Goal: Task Accomplishment & Management: Use online tool/utility

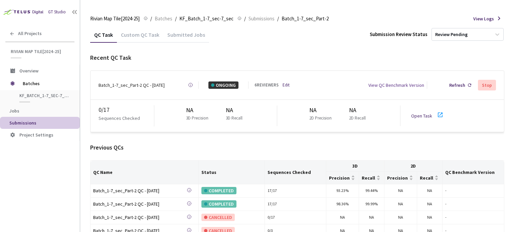
click at [440, 112] on icon at bounding box center [440, 115] width 8 height 8
click at [129, 83] on div "Batch_1-7_sec_Part-2 QC - [DATE]" at bounding box center [131, 84] width 66 height 7
click at [153, 73] on div "Batch_1-7_sec_Part-2 QC - [DATE] Created at [DATE] 2:15 PM GMT+2 Created by [PE…" at bounding box center [296, 85] width 413 height 29
click at [186, 36] on div "Submitted Jobs" at bounding box center [186, 36] width 46 height 11
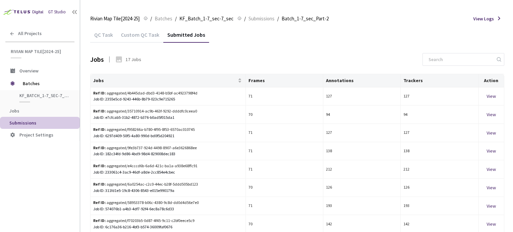
click at [99, 32] on div "QC Task" at bounding box center [103, 36] width 27 height 11
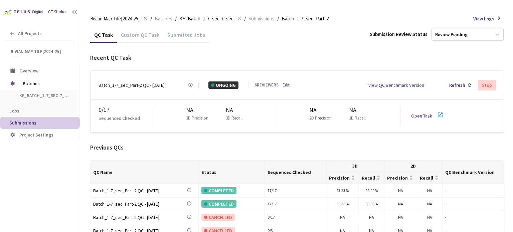
click at [146, 33] on div "Custom QC Task" at bounding box center [140, 36] width 46 height 11
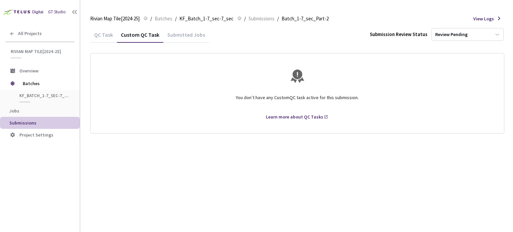
click at [94, 31] on div "QC Task" at bounding box center [103, 34] width 27 height 14
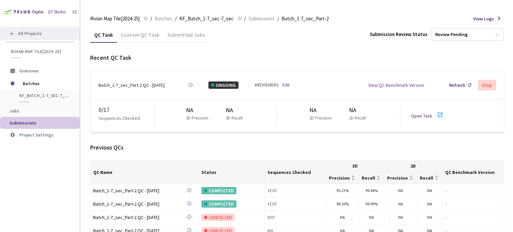
click at [37, 33] on span "All Projects" at bounding box center [30, 34] width 24 height 6
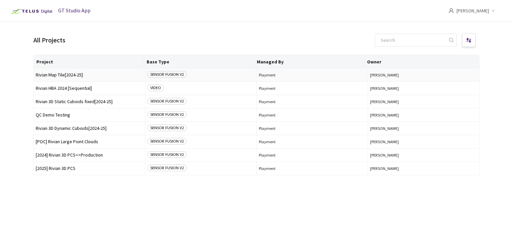
click at [72, 76] on span "Rivian Map Tile[2024-25]" at bounding box center [89, 74] width 107 height 5
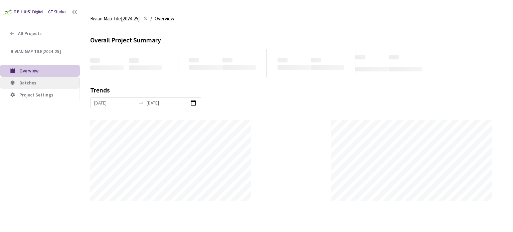
scroll to position [232, 513]
click at [43, 84] on span "Batches" at bounding box center [46, 83] width 55 height 6
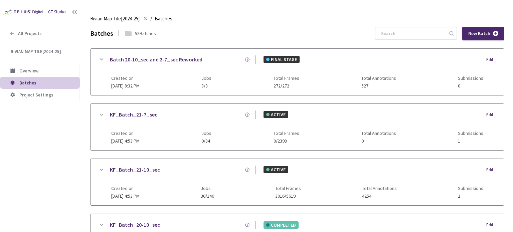
click at [422, 25] on div "Rivian Map Tile[2024-25] Rivian Map Tile[2024-25] / Batches Batches" at bounding box center [297, 19] width 414 height 16
click at [420, 33] on input at bounding box center [412, 33] width 71 height 12
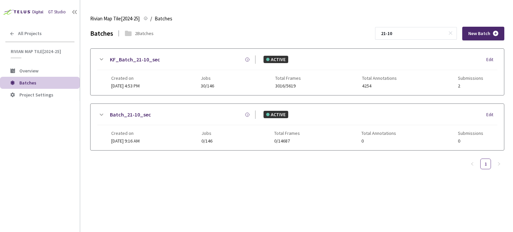
type input "21-10"
click at [149, 62] on link "KF_Batch_21-10_sec" at bounding box center [135, 59] width 50 height 8
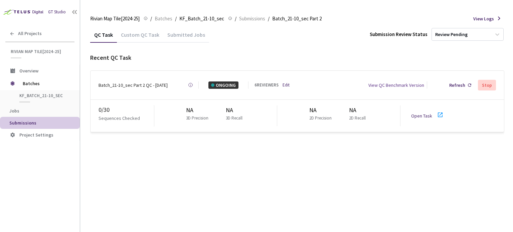
click at [311, 115] on p "2D Precision" at bounding box center [320, 118] width 22 height 7
click at [318, 115] on p "2D Precision" at bounding box center [320, 118] width 22 height 7
click at [344, 113] on div "NA 2D Precision NA 2D Recall" at bounding box center [338, 115] width 123 height 21
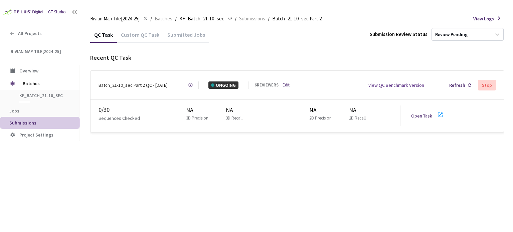
click at [350, 115] on p "2D Recall" at bounding box center [357, 118] width 17 height 7
click at [357, 115] on p "2D Recall" at bounding box center [357, 118] width 17 height 7
click at [352, 107] on div "NA" at bounding box center [358, 109] width 19 height 9
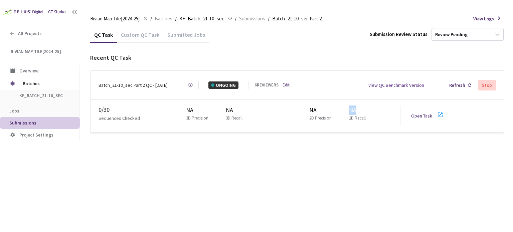
click at [352, 107] on div "NA" at bounding box center [358, 109] width 19 height 9
click at [317, 115] on p "2D Precision" at bounding box center [320, 118] width 22 height 7
click at [307, 115] on div "NA 2D Precision NA 2D Recall" at bounding box center [338, 115] width 123 height 21
click at [315, 115] on p "2D Precision" at bounding box center [320, 118] width 22 height 7
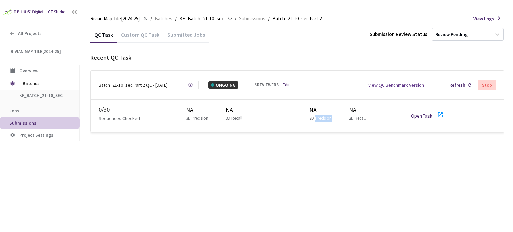
click at [315, 115] on p "2D Precision" at bounding box center [320, 118] width 22 height 7
click at [311, 115] on p "2D Precision" at bounding box center [320, 118] width 22 height 7
click at [228, 115] on p "3D Recall" at bounding box center [234, 118] width 17 height 7
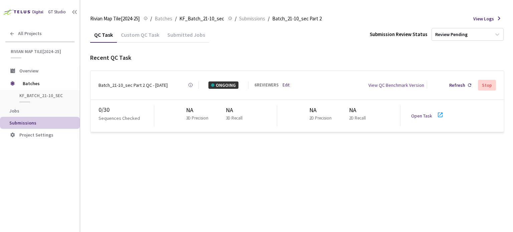
click at [240, 115] on p "3D Recall" at bounding box center [234, 118] width 17 height 7
click at [219, 117] on div "NA 3D Precision NA 3D Recall" at bounding box center [215, 115] width 123 height 21
click at [201, 117] on p "3D Precision" at bounding box center [197, 118] width 22 height 7
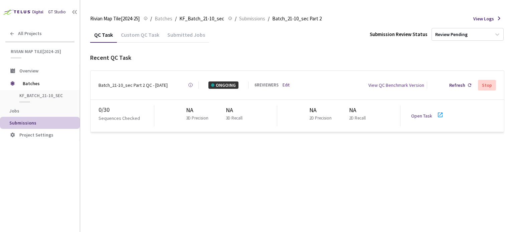
click at [189, 115] on p "3D Precision" at bounding box center [197, 118] width 22 height 7
click at [199, 135] on div "QC Task Custom QC Task Submitted Jobs Submission Review Status Review Pending R…" at bounding box center [297, 84] width 414 height 114
